Goal: Task Accomplishment & Management: Manage account settings

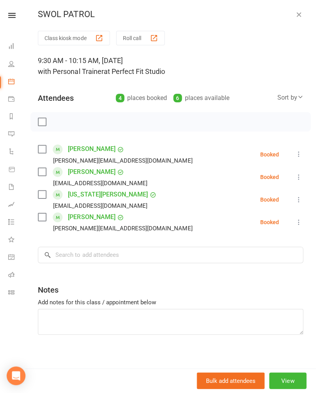
scroll to position [0, 1]
click at [46, 119] on label at bounding box center [43, 123] width 8 height 8
click at [60, 124] on icon "button" at bounding box center [60, 123] width 9 height 9
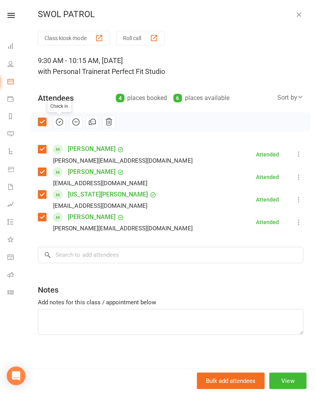
click at [297, 18] on icon "button" at bounding box center [298, 16] width 8 height 8
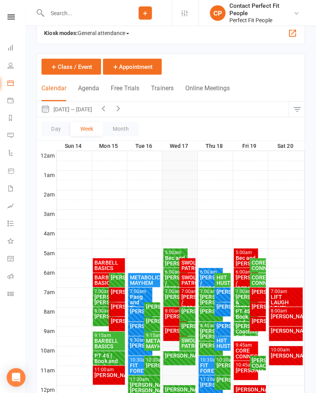
scroll to position [12, 0]
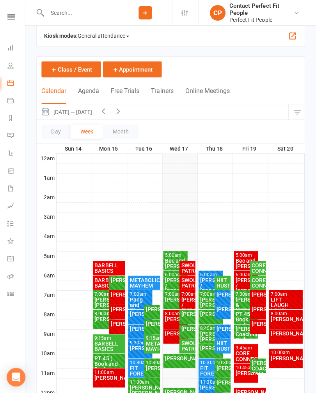
click at [126, 115] on button "button" at bounding box center [118, 111] width 15 height 15
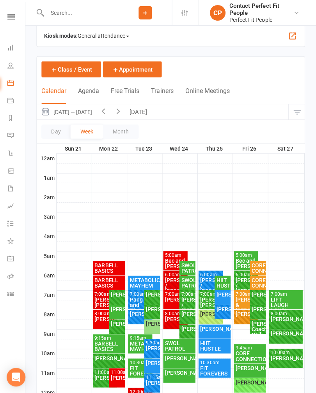
click at [122, 112] on icon "button" at bounding box center [119, 110] width 9 height 9
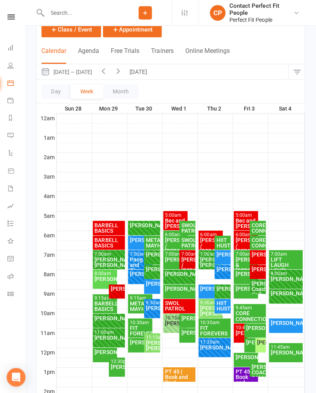
scroll to position [51, 0]
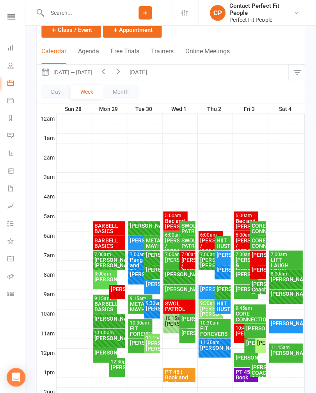
click at [123, 74] on icon "button" at bounding box center [119, 71] width 9 height 9
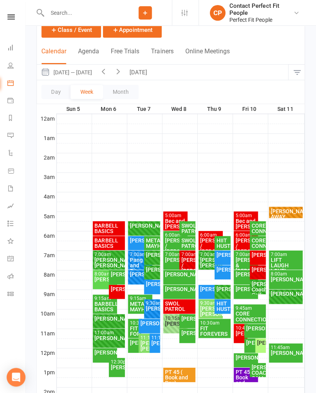
click at [152, 270] on div "[PERSON_NAME]" at bounding box center [152, 268] width 13 height 5
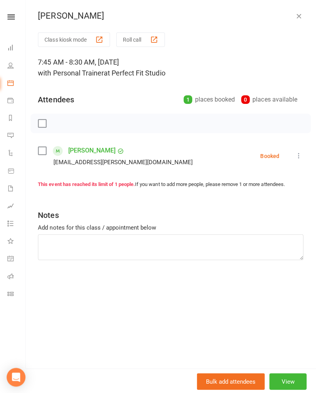
click at [300, 16] on icon "button" at bounding box center [298, 16] width 8 height 8
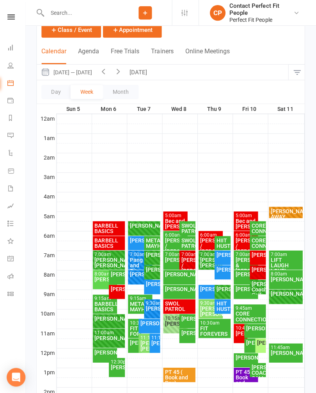
click at [178, 276] on div "[PERSON_NAME]" at bounding box center [179, 273] width 29 height 5
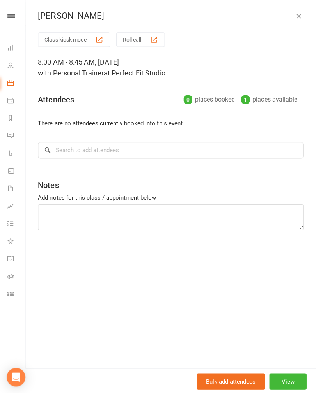
click at [287, 389] on button "View" at bounding box center [287, 380] width 37 height 16
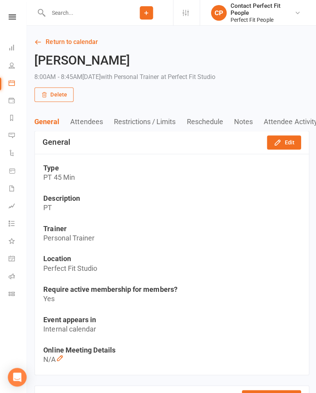
click at [50, 100] on button "Delete" at bounding box center [53, 94] width 39 height 14
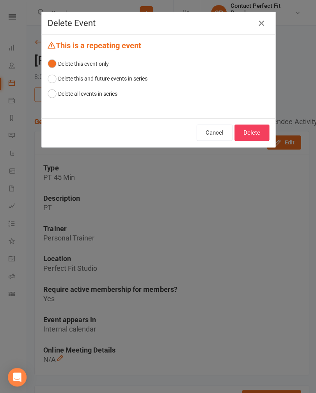
click at [55, 78] on button "Delete this and future events in series" at bounding box center [97, 78] width 99 height 15
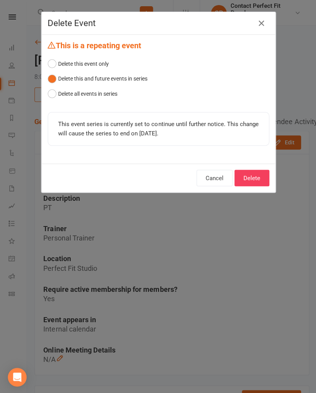
click at [252, 171] on button "Delete" at bounding box center [250, 177] width 35 height 16
